Goal: Information Seeking & Learning: Learn about a topic

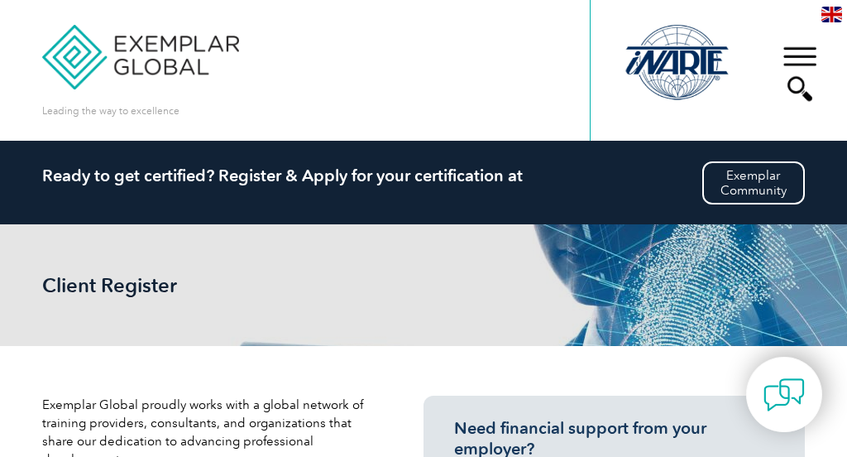
scroll to position [17, 0]
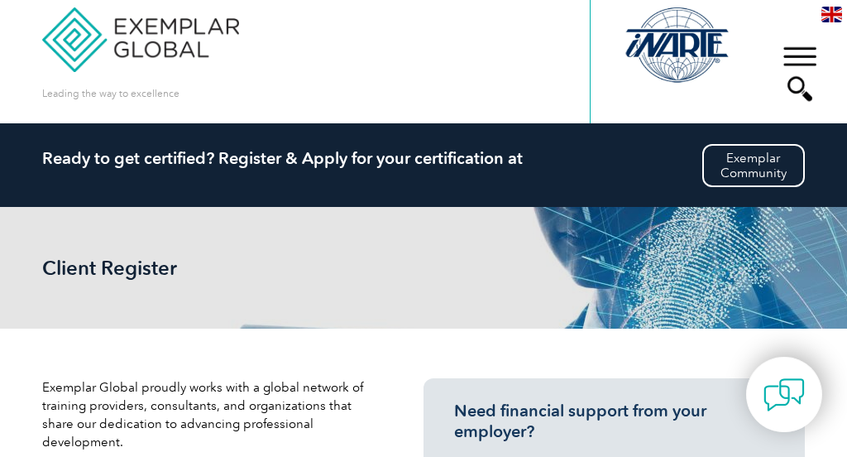
click at [807, 60] on div "▼" at bounding box center [800, 73] width 45 height 83
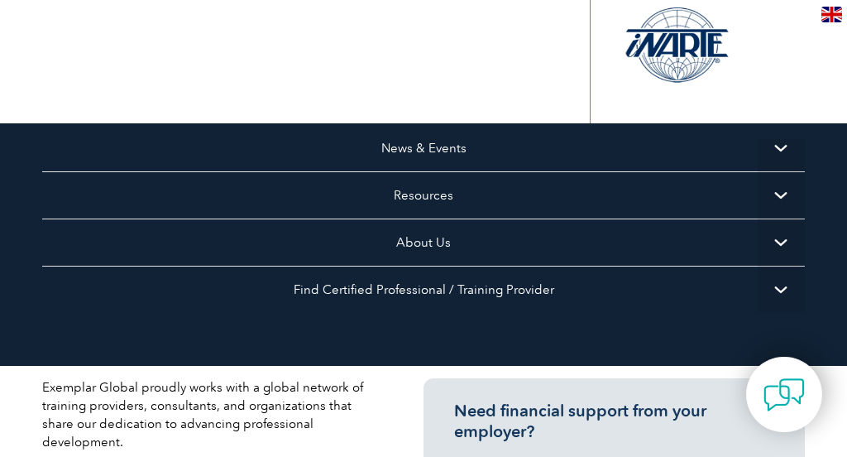
scroll to position [248, 0]
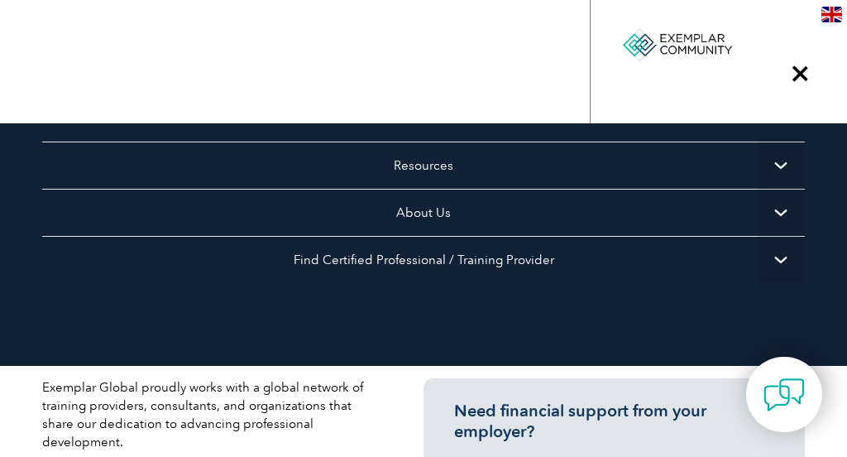
click at [782, 206] on span "▼" at bounding box center [781, 212] width 47 height 47
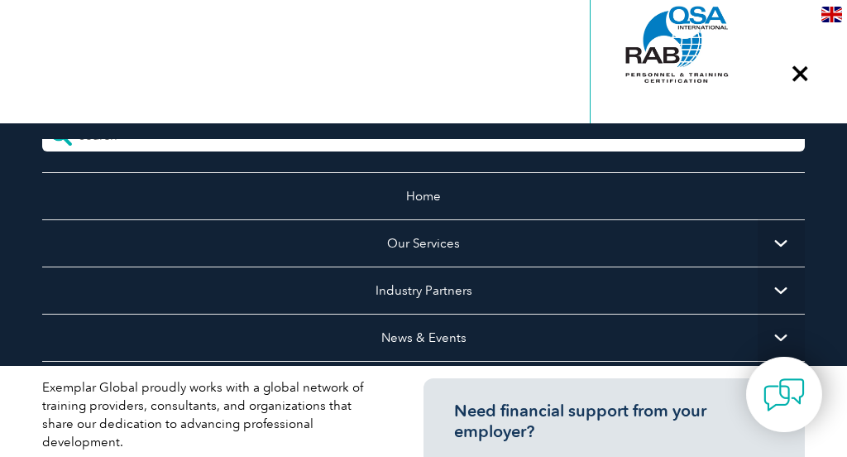
scroll to position [0, 0]
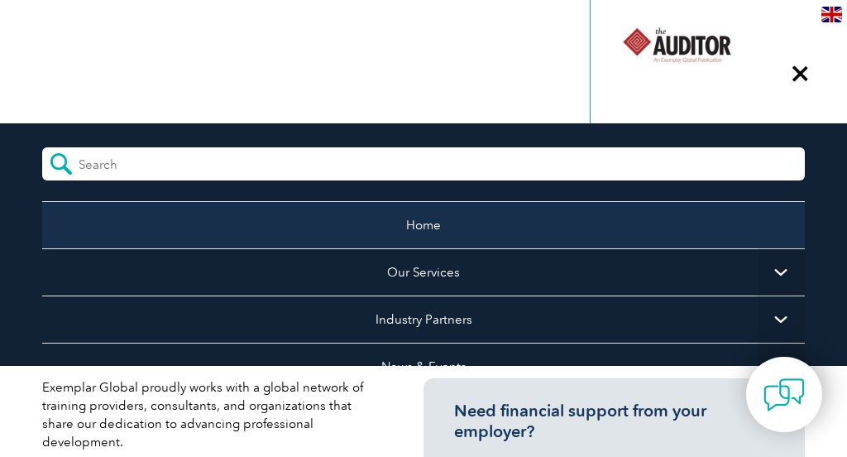
click at [436, 221] on link "Home" at bounding box center [423, 224] width 763 height 47
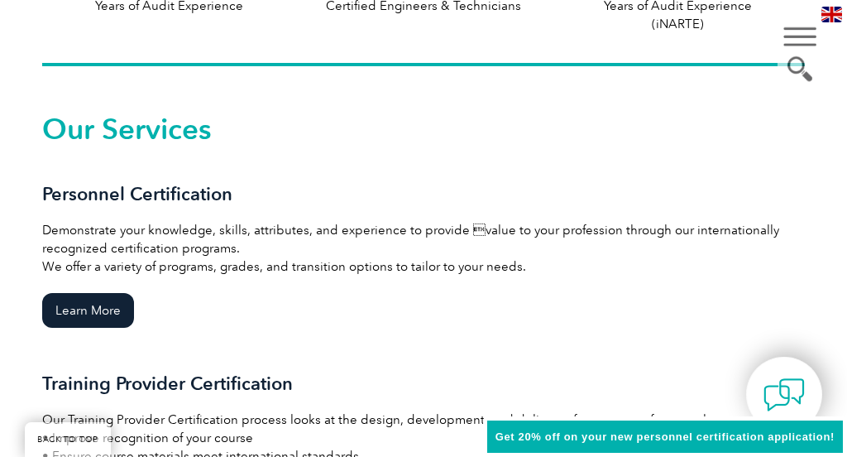
scroll to position [1134, 0]
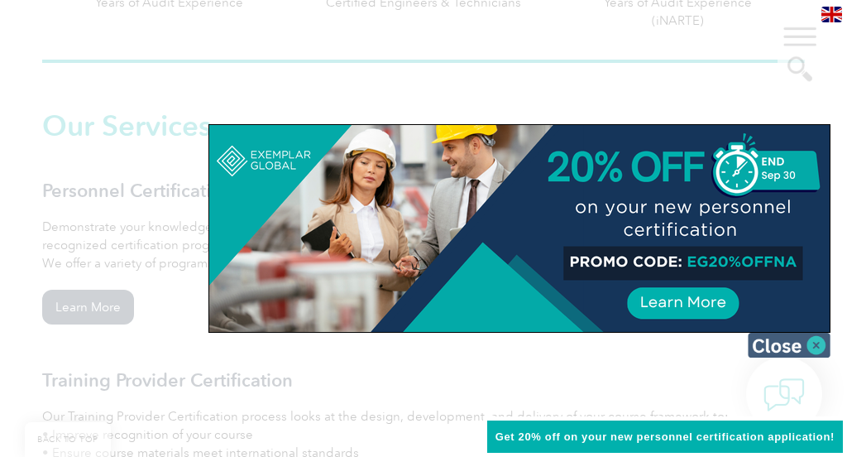
click at [817, 343] on img at bounding box center [789, 345] width 83 height 25
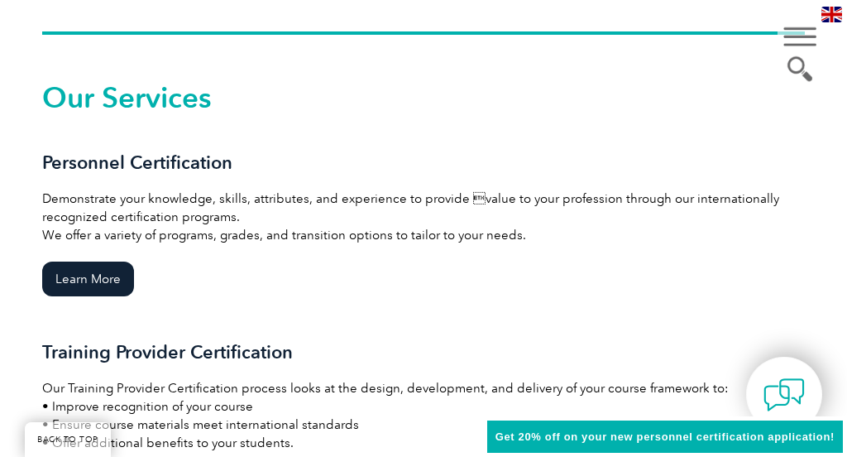
scroll to position [1161, 0]
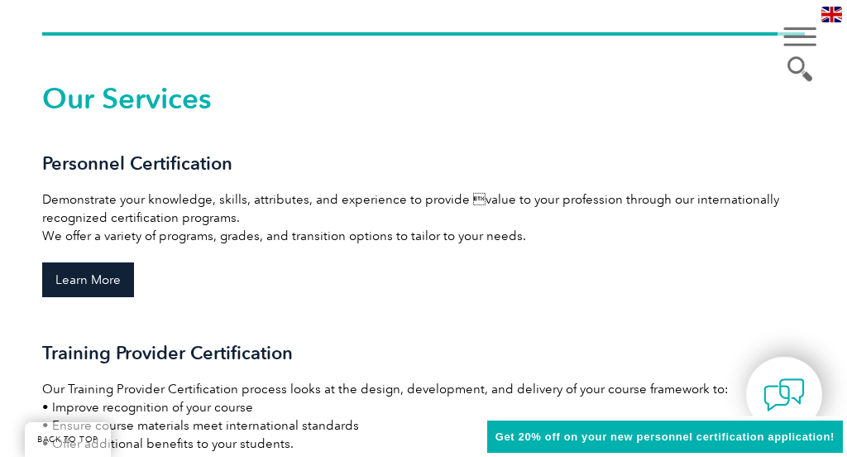
click at [108, 280] on link "Learn More" at bounding box center [88, 279] width 92 height 35
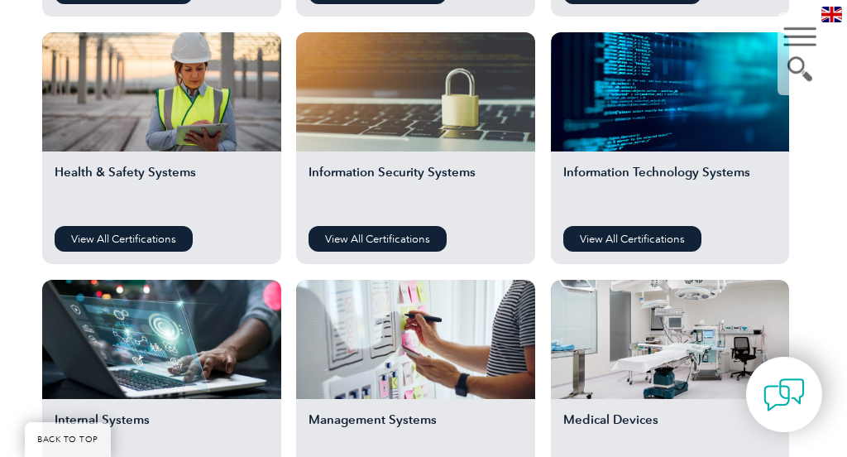
scroll to position [856, 0]
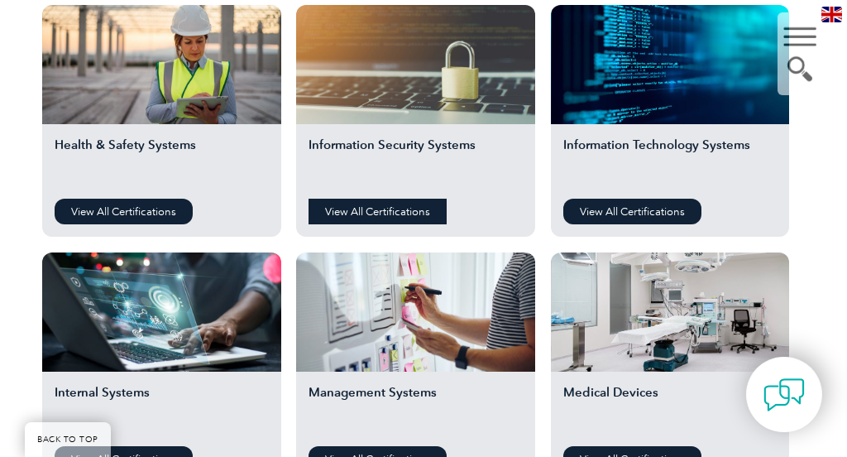
click at [365, 218] on link "View All Certifications" at bounding box center [378, 212] width 138 height 26
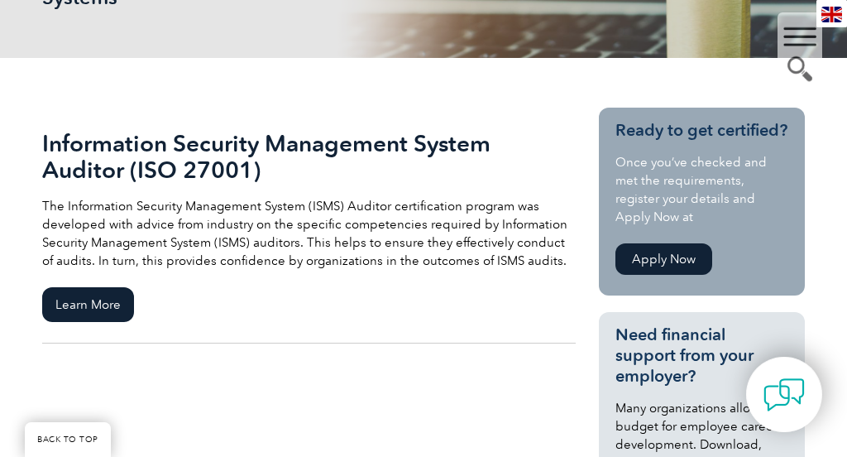
scroll to position [313, 0]
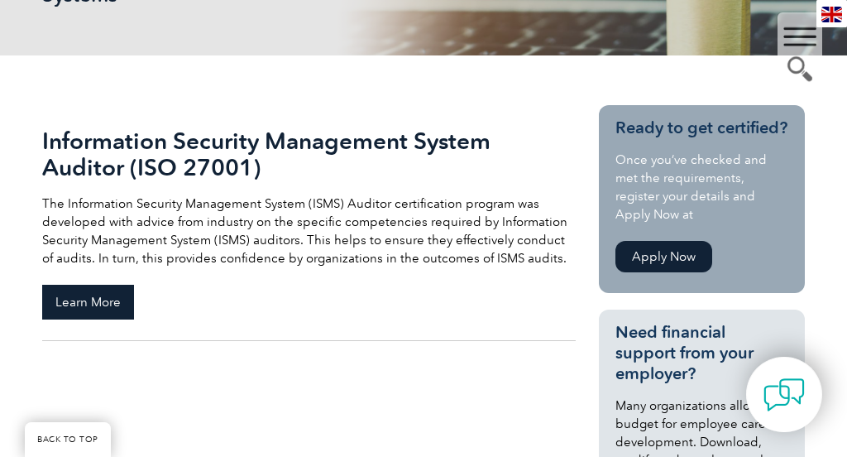
click at [98, 302] on span "Learn More" at bounding box center [88, 302] width 92 height 35
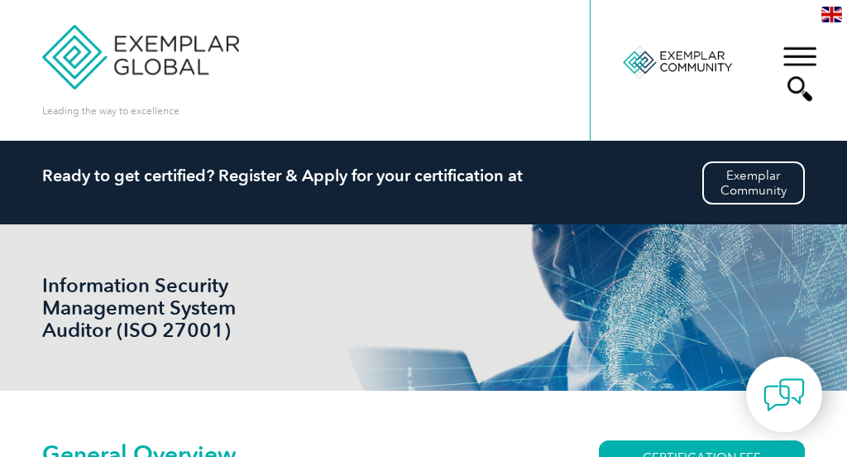
click at [805, 52] on div "▼" at bounding box center [800, 73] width 45 height 83
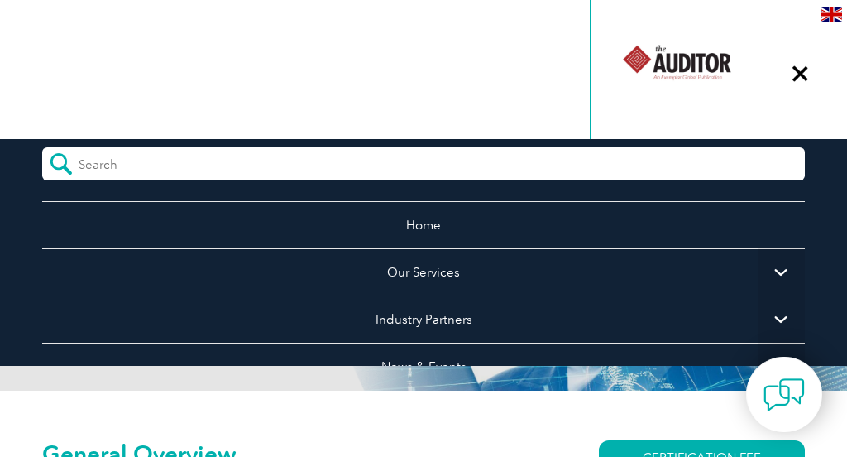
click at [285, 62] on div "Leading the way to excellence Search Login to the Community ▼" at bounding box center [423, 70] width 763 height 141
click at [795, 71] on div "▼" at bounding box center [800, 73] width 45 height 83
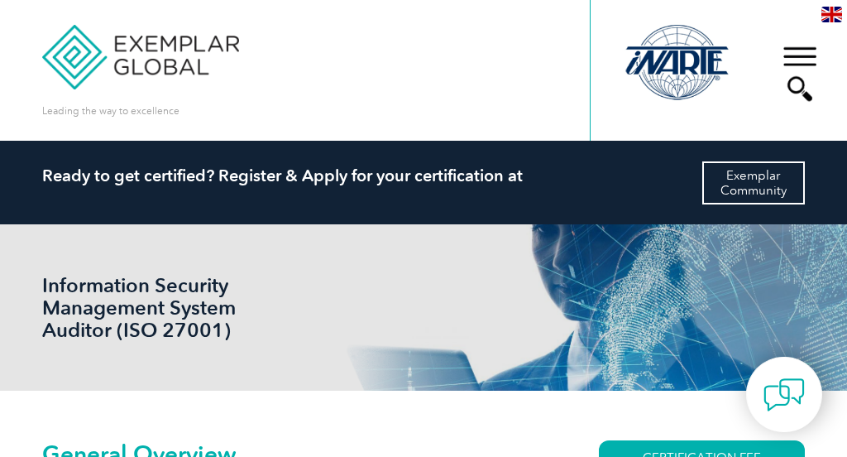
click at [778, 177] on link "Exemplar Community" at bounding box center [753, 182] width 103 height 43
